Goal: Task Accomplishment & Management: Use online tool/utility

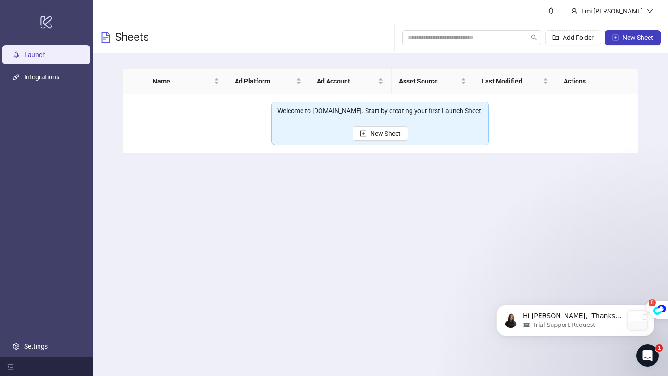
click at [570, 307] on div "Hi [PERSON_NAME], ​ Thanks for reaching out. ​ Could you please connect the oth…" at bounding box center [575, 321] width 158 height 32
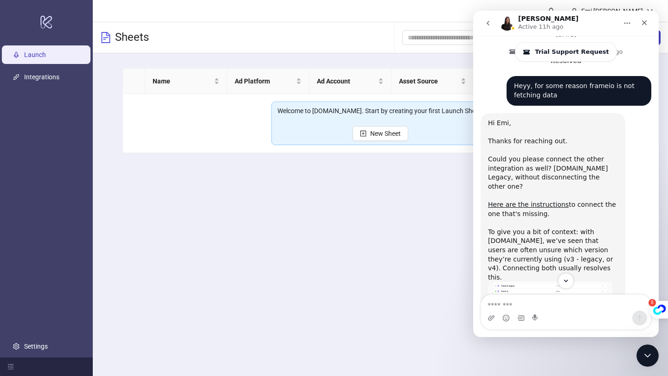
scroll to position [825, 0]
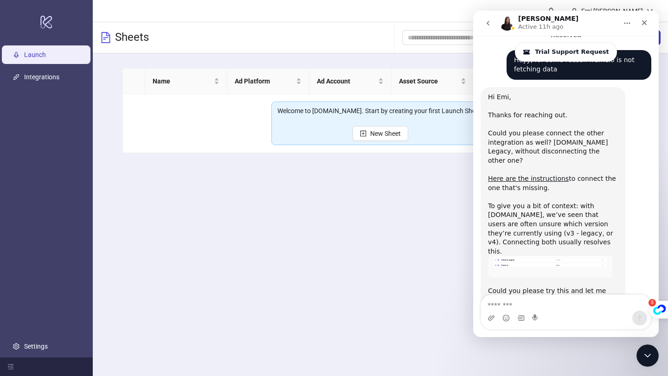
click at [339, 217] on main "Emi Resse Sheets Add Folder New Sheet Name Ad Platform Ad Account Asset Source …" at bounding box center [380, 188] width 575 height 376
click at [57, 81] on link "Integrations" at bounding box center [41, 76] width 35 height 7
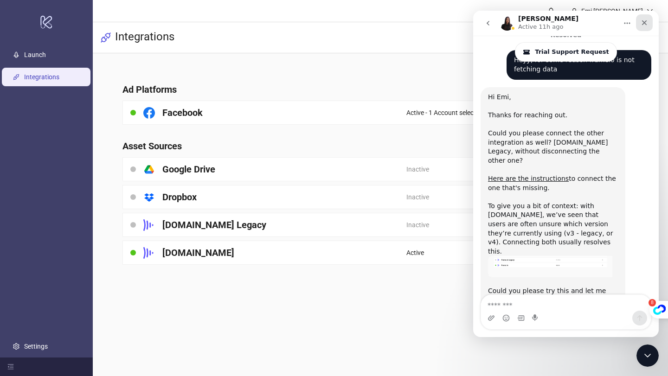
click at [649, 16] on div "Close" at bounding box center [644, 22] width 17 height 17
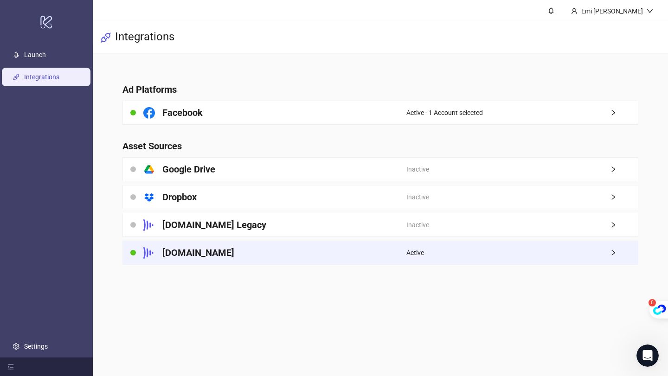
scroll to position [825, 0]
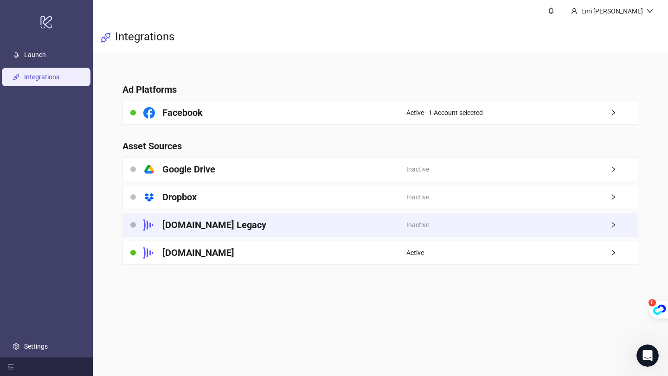
click at [606, 223] on div "Inactive" at bounding box center [522, 224] width 232 height 23
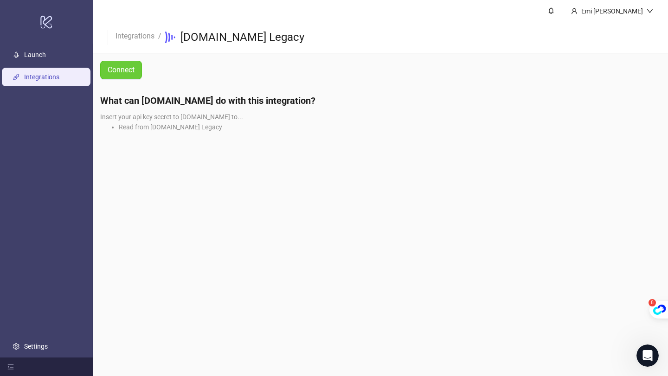
click at [130, 70] on span "Connect" at bounding box center [121, 70] width 27 height 8
